Goal: Information Seeking & Learning: Learn about a topic

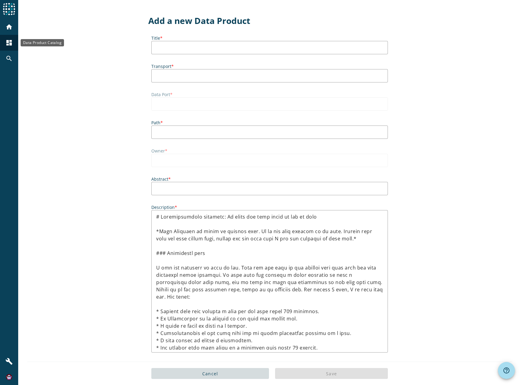
click at [5, 45] on div "dashboard" at bounding box center [9, 43] width 16 height 16
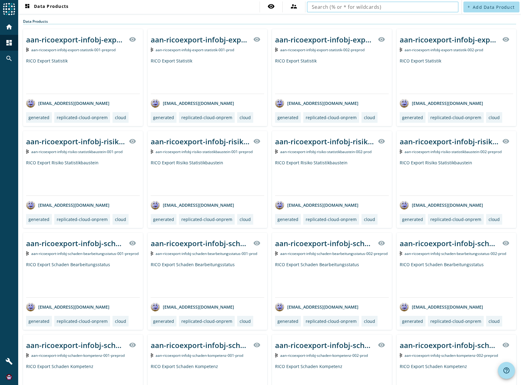
click at [367, 8] on input "text" at bounding box center [383, 6] width 142 height 7
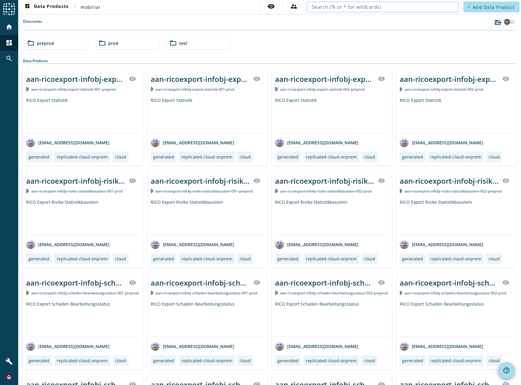
click at [373, 8] on input "text" at bounding box center [383, 6] width 142 height 7
type input "vvn-ozo-infobj-vertrag-objektzuordnungen"
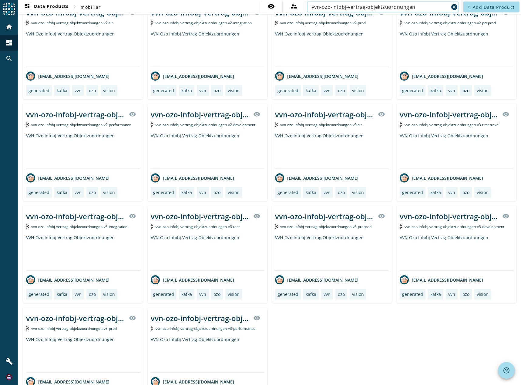
scroll to position [182, 0]
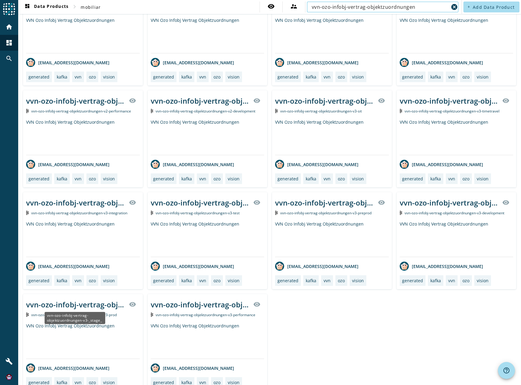
click at [78, 305] on div "vvn-ozo-infobj-vertrag-objektzuordnungen-v3-_stage_" at bounding box center [75, 305] width 99 height 10
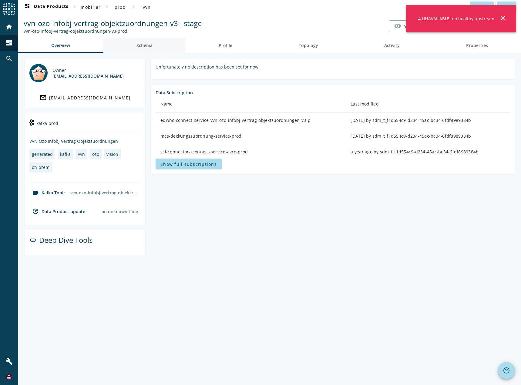
click at [148, 44] on span "Schema" at bounding box center [145, 45] width 16 height 4
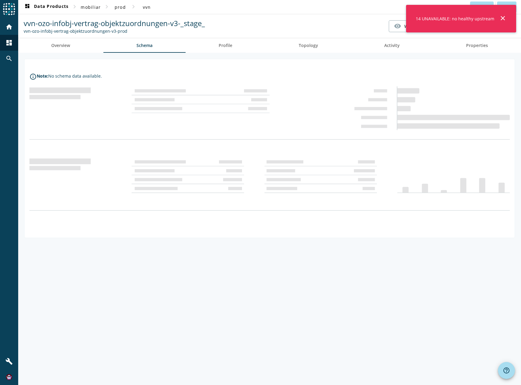
click at [504, 17] on mat-icon "close" at bounding box center [503, 18] width 7 height 7
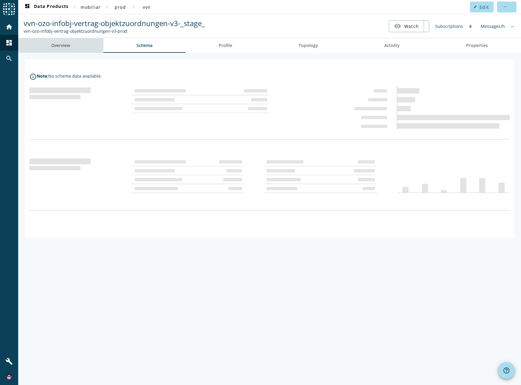
click at [63, 45] on span "Overview" at bounding box center [60, 45] width 19 height 4
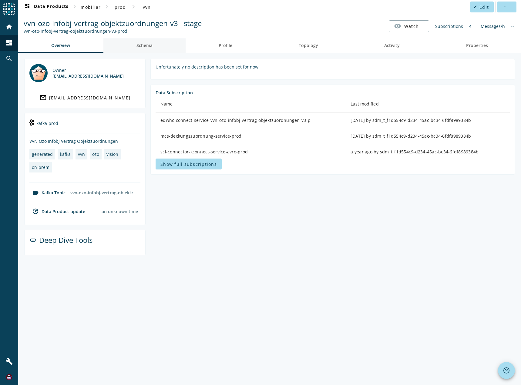
click at [138, 43] on span "Schema" at bounding box center [145, 45] width 16 height 4
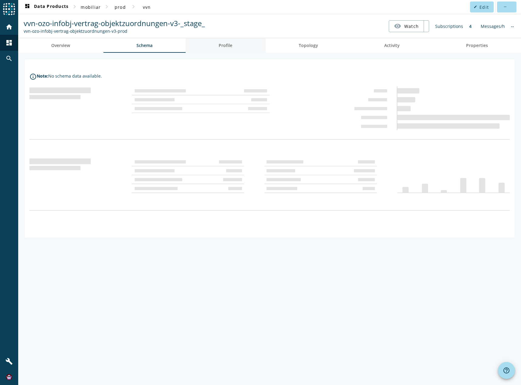
click at [225, 49] on span "Profile" at bounding box center [226, 45] width 14 height 15
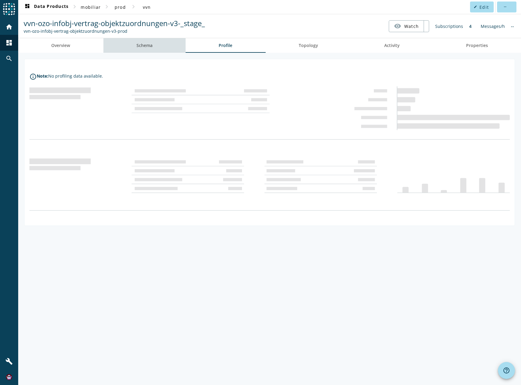
click at [147, 44] on span "Schema" at bounding box center [145, 45] width 16 height 4
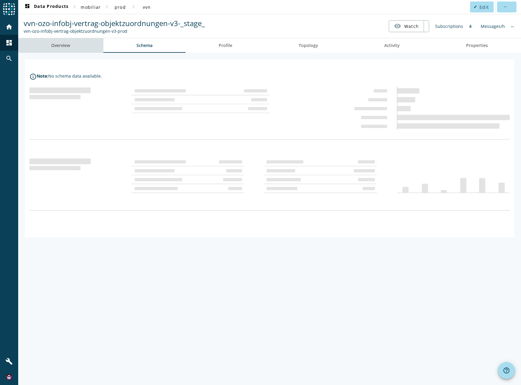
click at [67, 46] on span "Overview" at bounding box center [60, 45] width 19 height 4
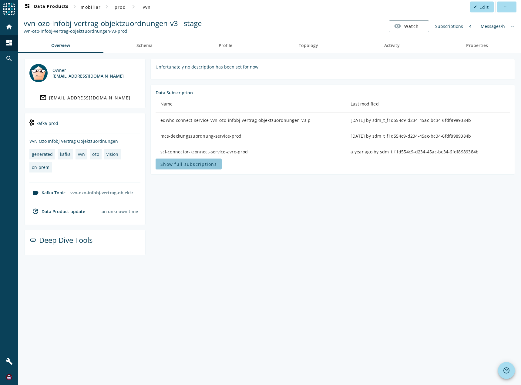
click at [193, 166] on span "Show full subscriptions" at bounding box center [189, 164] width 56 height 6
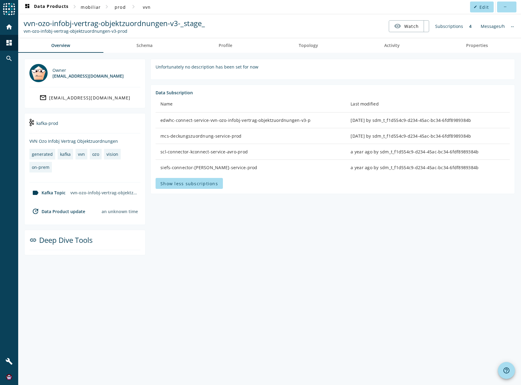
click at [211, 214] on section "Unfortunately no description has been set for now Data Subscription Name Last m…" at bounding box center [331, 157] width 370 height 197
drag, startPoint x: 160, startPoint y: 153, endPoint x: 245, endPoint y: 153, distance: 84.7
click at [245, 153] on td "scl-connector-kconnect-service-avro-prod" at bounding box center [251, 152] width 190 height 16
click at [254, 213] on section "Unfortunately no description has been set for now Data Subscription Name Last m…" at bounding box center [331, 157] width 370 height 197
click at [188, 234] on section "Unfortunately no description has been set for now Data Subscription Name Last m…" at bounding box center [331, 157] width 370 height 197
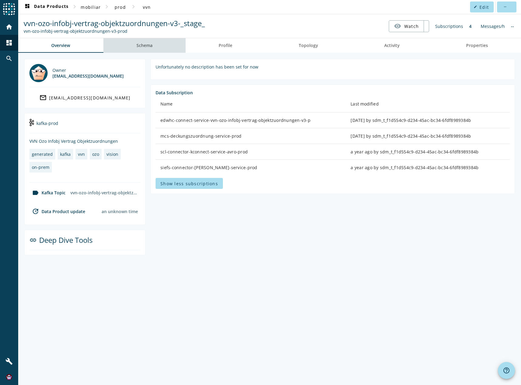
click at [147, 43] on span "Schema" at bounding box center [145, 45] width 16 height 4
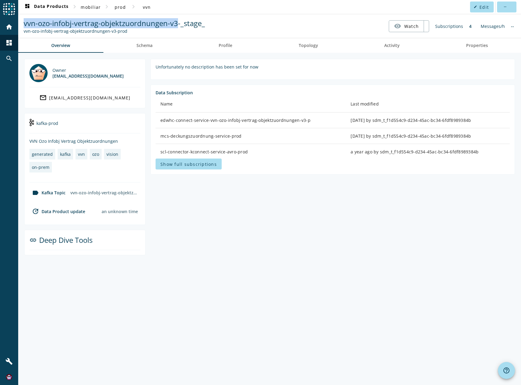
drag, startPoint x: 171, startPoint y: 23, endPoint x: 30, endPoint y: 23, distance: 140.5
click at [22, 23] on nav "vvn-ozo-infobj-vertrag-objektzuordnungen-v3-_stage_ vvn-ozo-infobj-vertrag-obje…" at bounding box center [270, 26] width 498 height 19
click at [8, 43] on mat-icon "dashboard" at bounding box center [8, 42] width 7 height 7
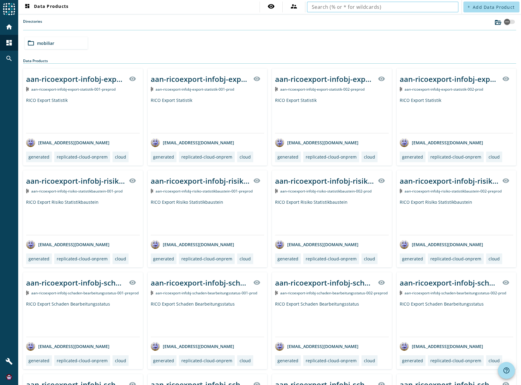
click at [387, 5] on input "text" at bounding box center [383, 6] width 142 height 7
drag, startPoint x: 387, startPoint y: 5, endPoint x: 371, endPoint y: 8, distance: 16.3
click at [371, 9] on input "text" at bounding box center [383, 6] width 142 height 7
click at [363, 7] on input "text" at bounding box center [383, 6] width 142 height 7
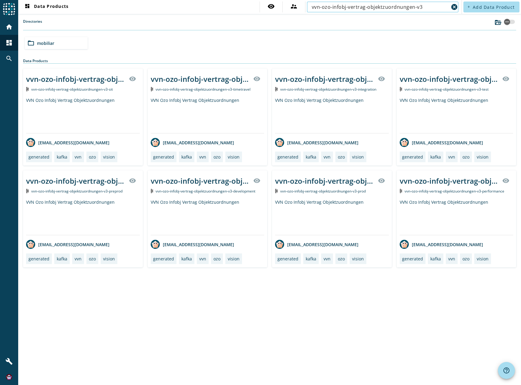
type input "vvn-ozo-infobj-vertrag-objektzuordnungen-v3"
click at [78, 181] on div "vvn-ozo-infobj-vertrag-objektzuordnungen-v3-_stage_" at bounding box center [75, 181] width 99 height 10
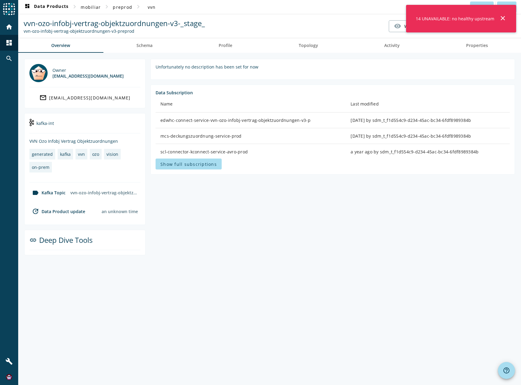
drag, startPoint x: 496, startPoint y: 18, endPoint x: 413, endPoint y: 16, distance: 82.6
click at [413, 16] on div "14 UNAVAILABLE: no healthy upstream close" at bounding box center [461, 19] width 110 height 28
copy div "14 UNAVAILABLE: no healthy upstream"
click at [145, 46] on span "Schema" at bounding box center [145, 45] width 16 height 4
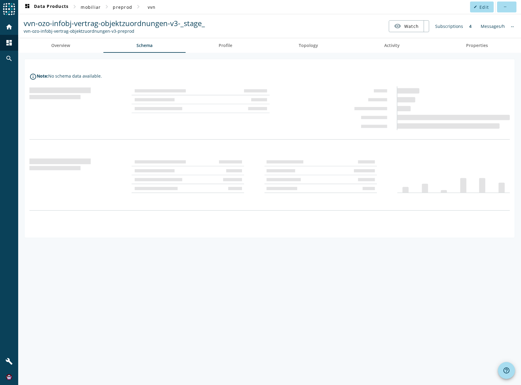
click at [258, 22] on nav "vvn-ozo-infobj-vertrag-objektzuordnungen-v3-_stage_ vvn-ozo-infobj-vertrag-obje…" at bounding box center [270, 26] width 498 height 19
click at [261, 305] on div "info_outline Note: No schema data available." at bounding box center [269, 219] width 503 height 333
click at [422, 273] on div "info_outline Note: No schema data available." at bounding box center [269, 219] width 503 height 333
click at [66, 46] on span "Overview" at bounding box center [60, 45] width 19 height 4
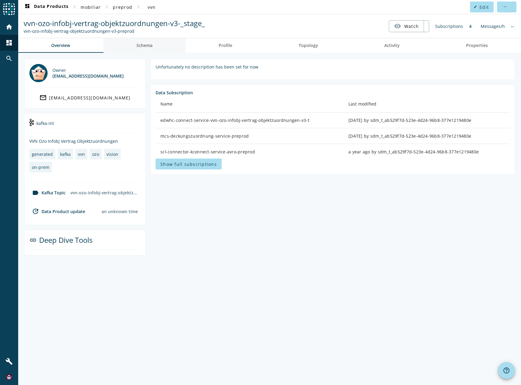
click at [127, 42] on link "Schema" at bounding box center [145, 45] width 83 height 15
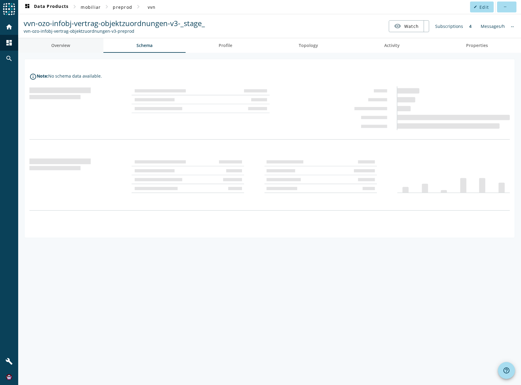
click at [73, 48] on link "Overview" at bounding box center [60, 45] width 85 height 15
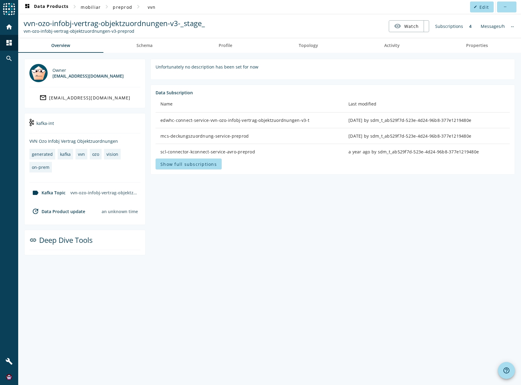
click at [393, 258] on div "Owner [EMAIL_ADDRESS][DOMAIN_NAME] mail_outline [EMAIL_ADDRESS][DOMAIN_NAME] ka…" at bounding box center [269, 219] width 503 height 333
click at [288, 239] on section "Unfortunately no description has been set for now Data Subscription Name Last m…" at bounding box center [331, 157] width 370 height 197
click at [224, 93] on div "Data Subscription" at bounding box center [333, 93] width 355 height 6
click at [140, 47] on span "Schema" at bounding box center [145, 45] width 16 height 4
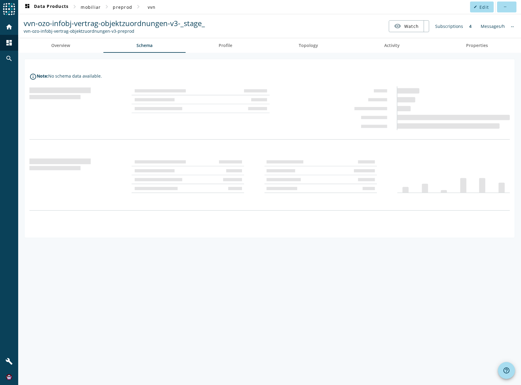
click at [437, 6] on nav "dashboard Data Products chevron_right mobiliar chevron_right preprod chevron_ri…" at bounding box center [269, 7] width 503 height 14
click at [139, 282] on div "info_outline Note: No schema data available." at bounding box center [269, 219] width 503 height 333
click at [256, 25] on nav "vvn-ozo-infobj-vertrag-objektzuordnungen-v3-_stage_ vvn-ozo-infobj-vertrag-obje…" at bounding box center [270, 26] width 498 height 19
click at [323, 19] on nav "vvn-ozo-infobj-vertrag-objektzuordnungen-v3-_stage_ vvn-ozo-infobj-vertrag-obje…" at bounding box center [270, 26] width 498 height 19
click at [248, 25] on nav "vvn-ozo-infobj-vertrag-objektzuordnungen-v3-_stage_ vvn-ozo-infobj-vertrag-obje…" at bounding box center [270, 26] width 498 height 19
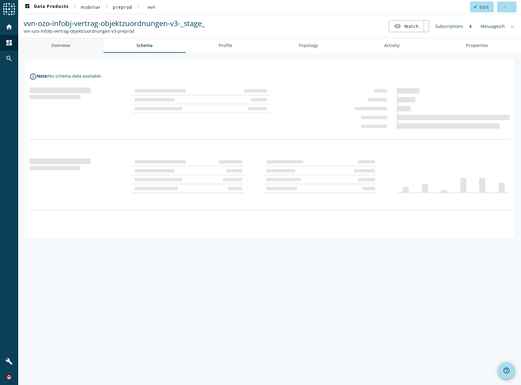
click at [73, 44] on link "Overview" at bounding box center [60, 45] width 85 height 15
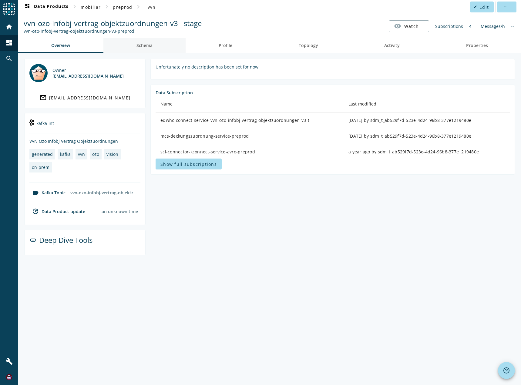
click at [126, 46] on link "Schema" at bounding box center [145, 45] width 83 height 15
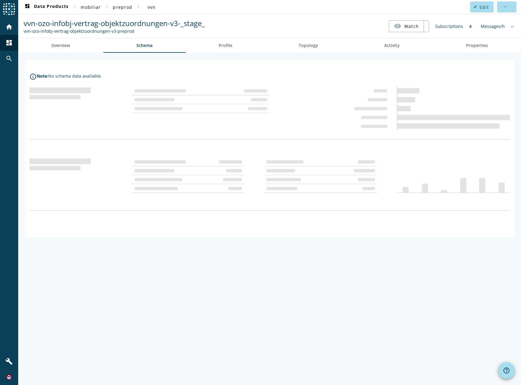
click at [250, 25] on nav "vvn-ozo-infobj-vertrag-objektzuordnungen-v3-_stage_ vvn-ozo-infobj-vertrag-obje…" at bounding box center [270, 26] width 498 height 19
click at [289, 19] on nav "vvn-ozo-infobj-vertrag-objektzuordnungen-v3-_stage_ vvn-ozo-infobj-vertrag-obje…" at bounding box center [270, 26] width 498 height 19
click at [460, 4] on nav "dashboard Data Products chevron_right mobiliar chevron_right preprod chevron_ri…" at bounding box center [269, 7] width 503 height 14
